Goal: Task Accomplishment & Management: Complete application form

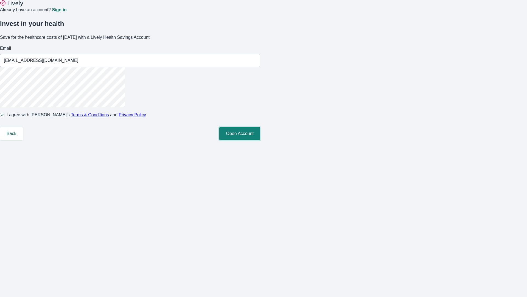
click at [260, 140] on button "Open Account" at bounding box center [239, 133] width 41 height 13
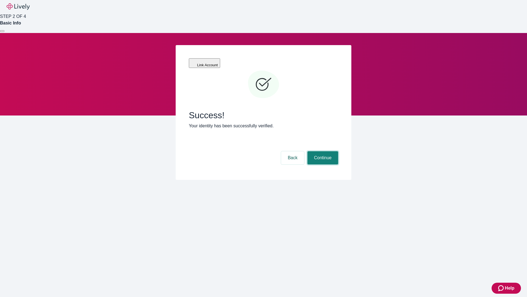
click at [322, 151] on button "Continue" at bounding box center [322, 157] width 31 height 13
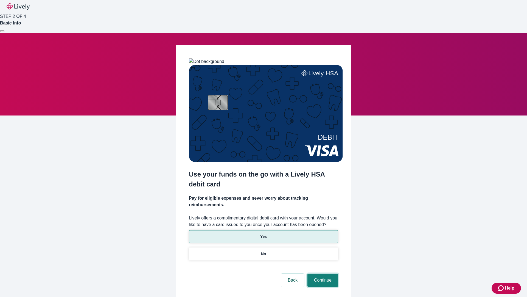
click at [322, 273] on button "Continue" at bounding box center [322, 279] width 31 height 13
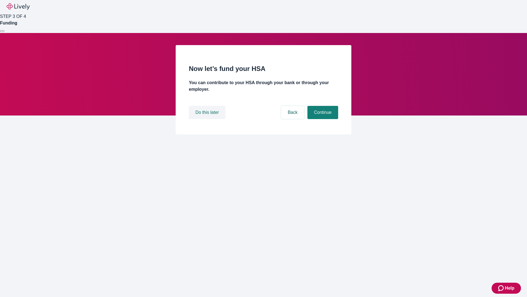
click at [208, 119] on button "Do this later" at bounding box center [207, 112] width 37 height 13
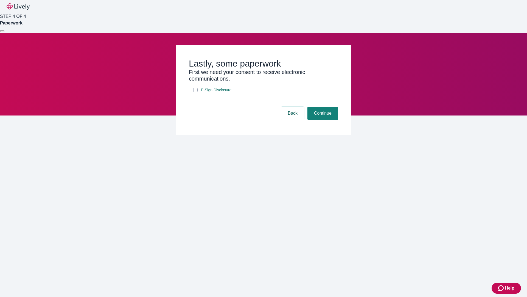
click at [195, 92] on input "E-Sign Disclosure" at bounding box center [195, 90] width 4 height 4
checkbox input "true"
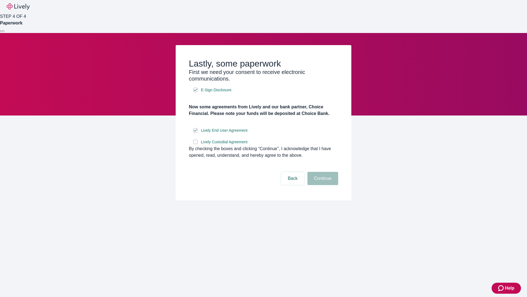
click at [195, 144] on input "Lively Custodial Agreement" at bounding box center [195, 141] width 4 height 4
checkbox input "true"
click at [322, 185] on button "Continue" at bounding box center [322, 178] width 31 height 13
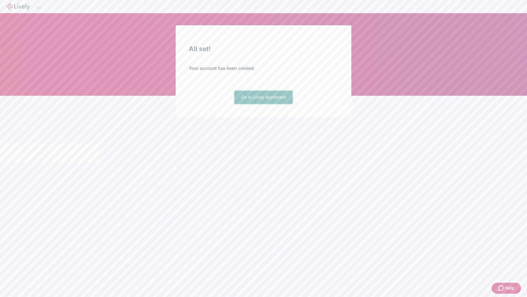
click at [263, 104] on link "Go to Lively dashboard" at bounding box center [263, 97] width 58 height 13
